Goal: Find specific page/section

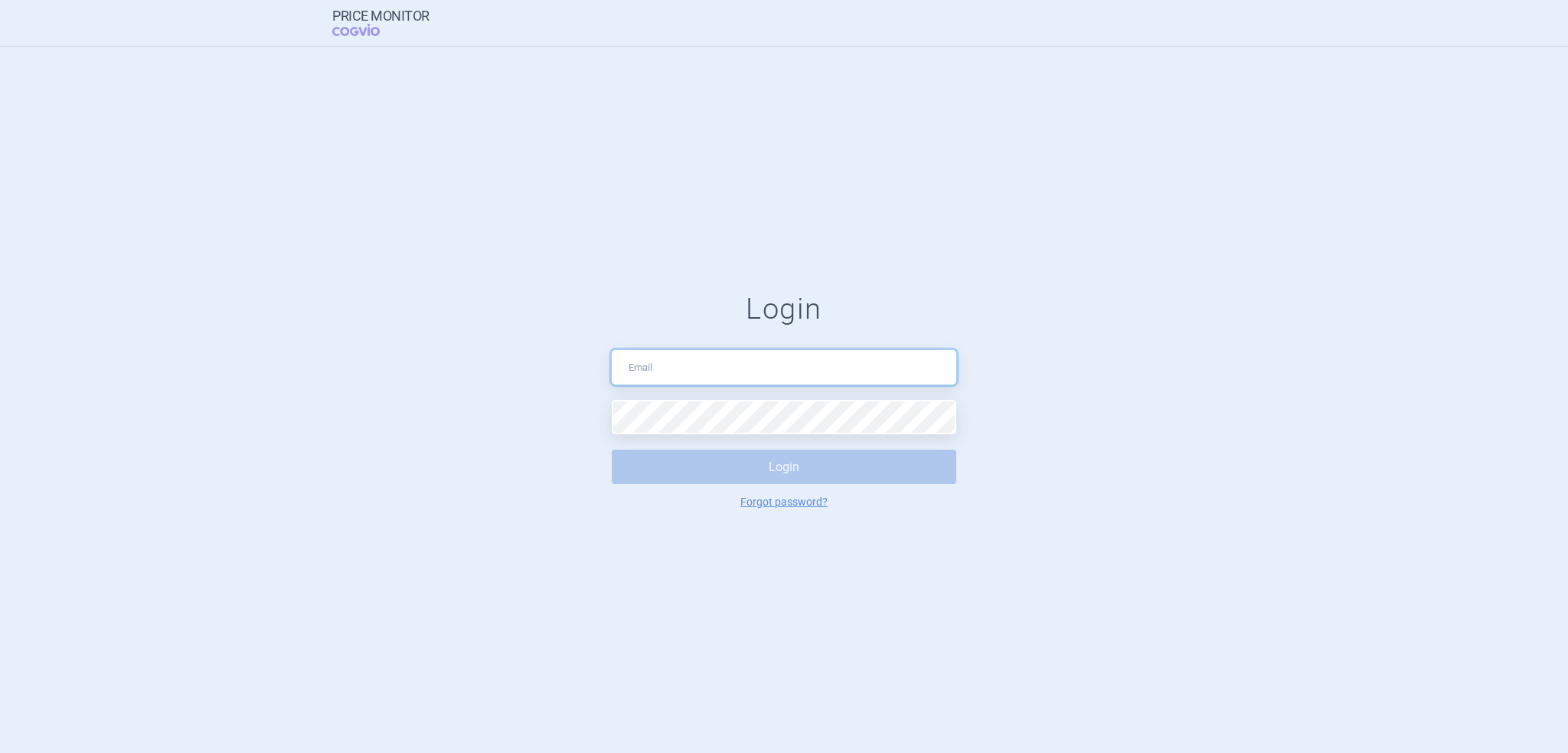
click at [723, 372] on input "text" at bounding box center [784, 367] width 344 height 34
click at [740, 367] on input "text" at bounding box center [784, 367] width 344 height 34
type input "[PERSON_NAME][EMAIL_ADDRESS][DOMAIN_NAME]"
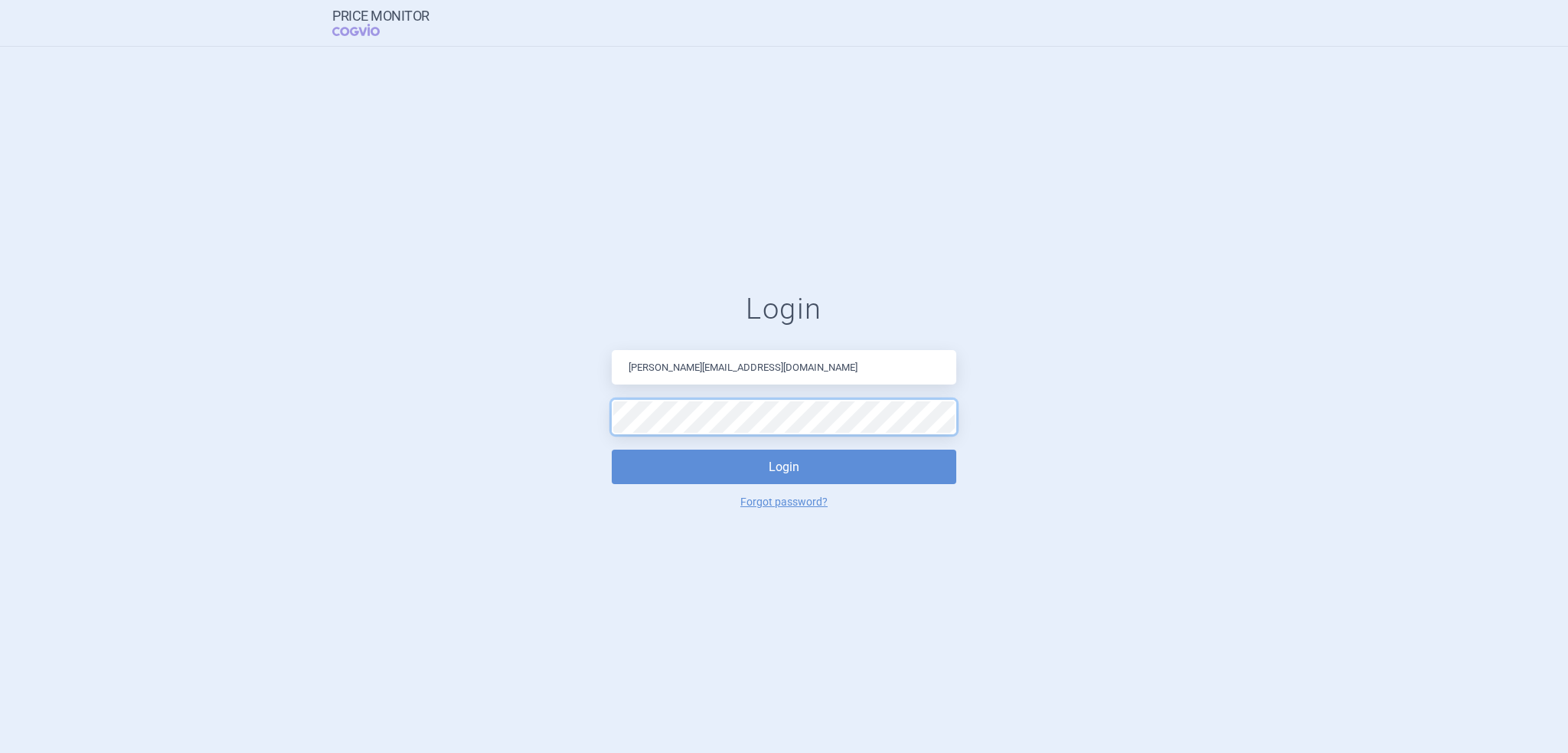
click at [612, 450] on button "Login" at bounding box center [784, 466] width 344 height 34
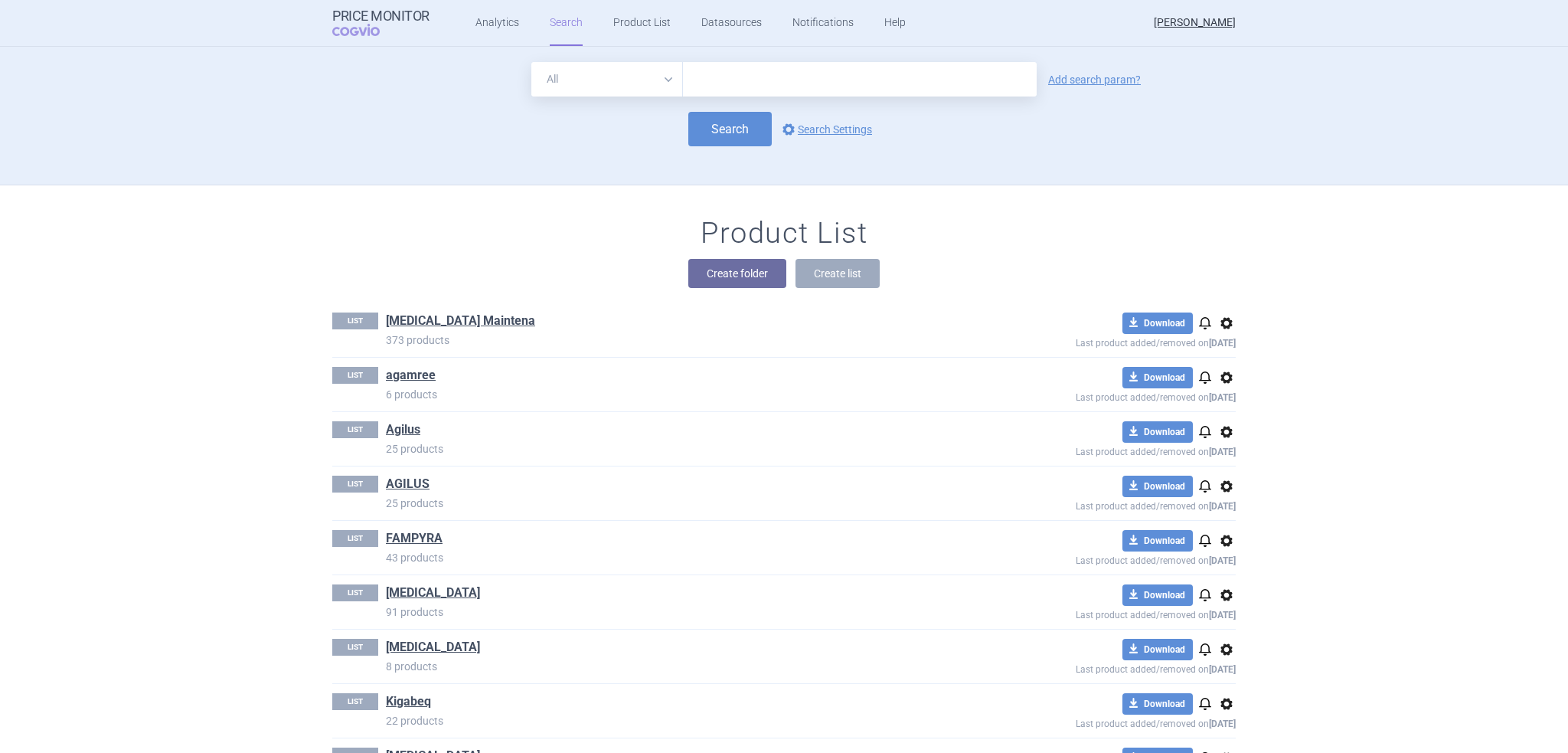
click at [723, 82] on input "text" at bounding box center [860, 78] width 354 height 34
type input "rezdiffra"
click at [717, 125] on button "Search" at bounding box center [729, 128] width 83 height 34
